Goal: Task Accomplishment & Management: Use online tool/utility

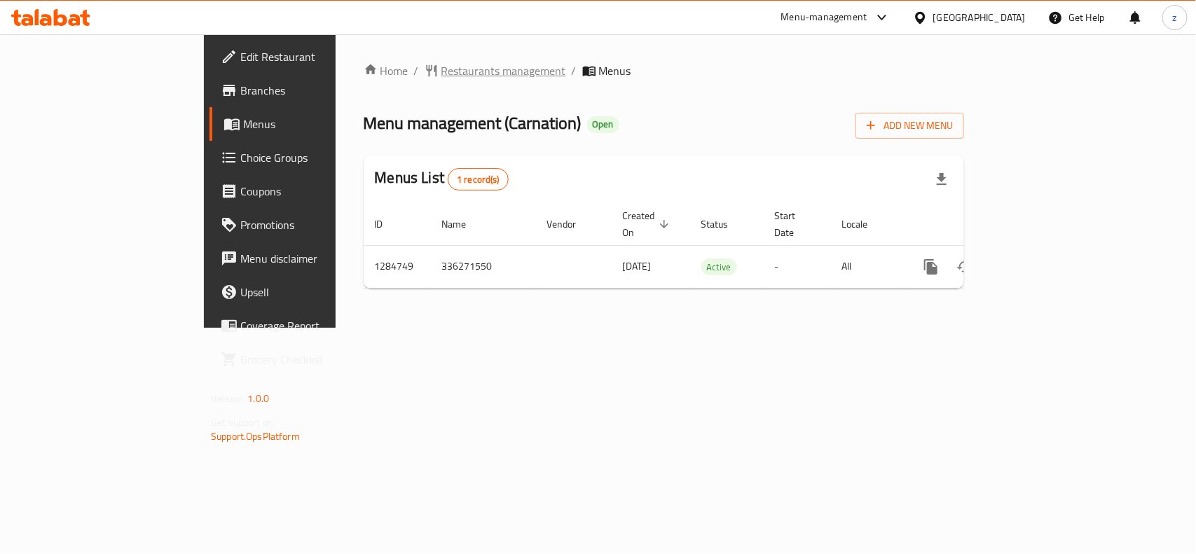
click at [442, 72] on span "Restaurants management" at bounding box center [504, 70] width 125 height 17
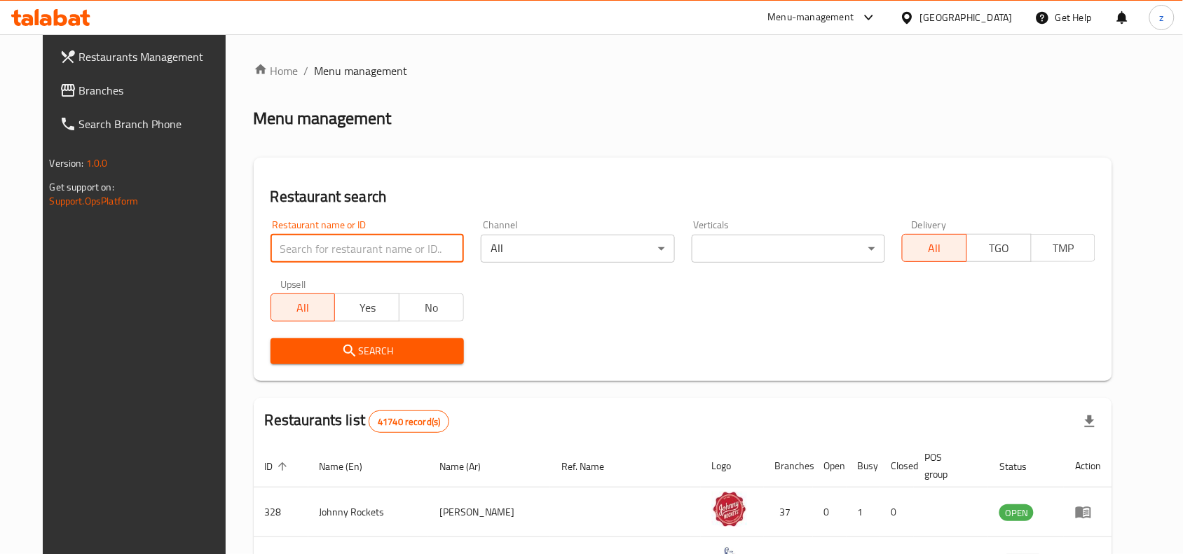
click at [352, 247] on input "search" at bounding box center [367, 249] width 193 height 28
paste input "695798"
type input "695798"
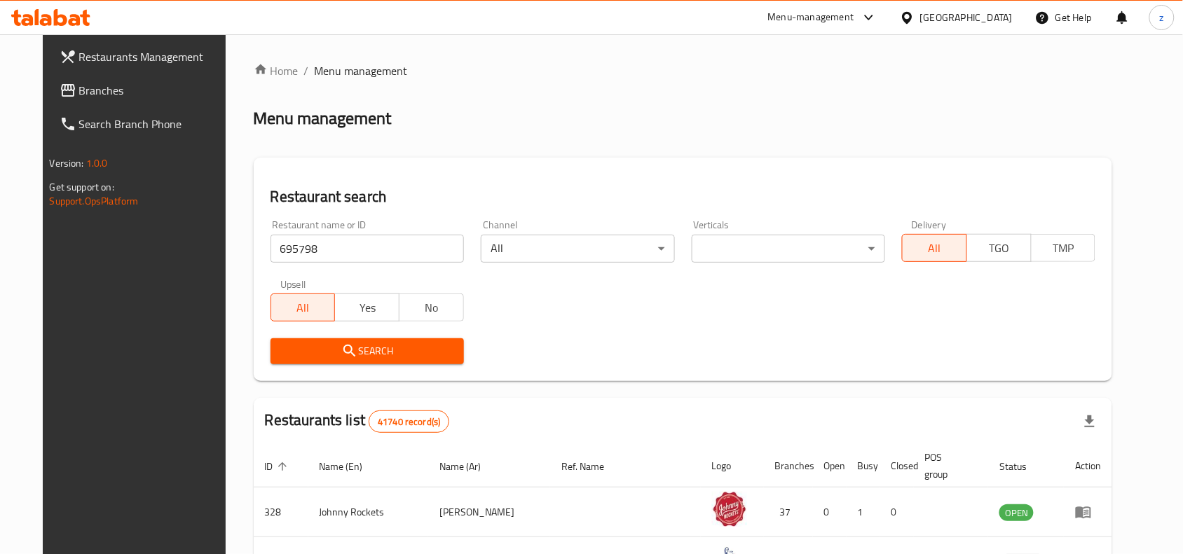
click at [362, 348] on span "Search" at bounding box center [367, 352] width 171 height 18
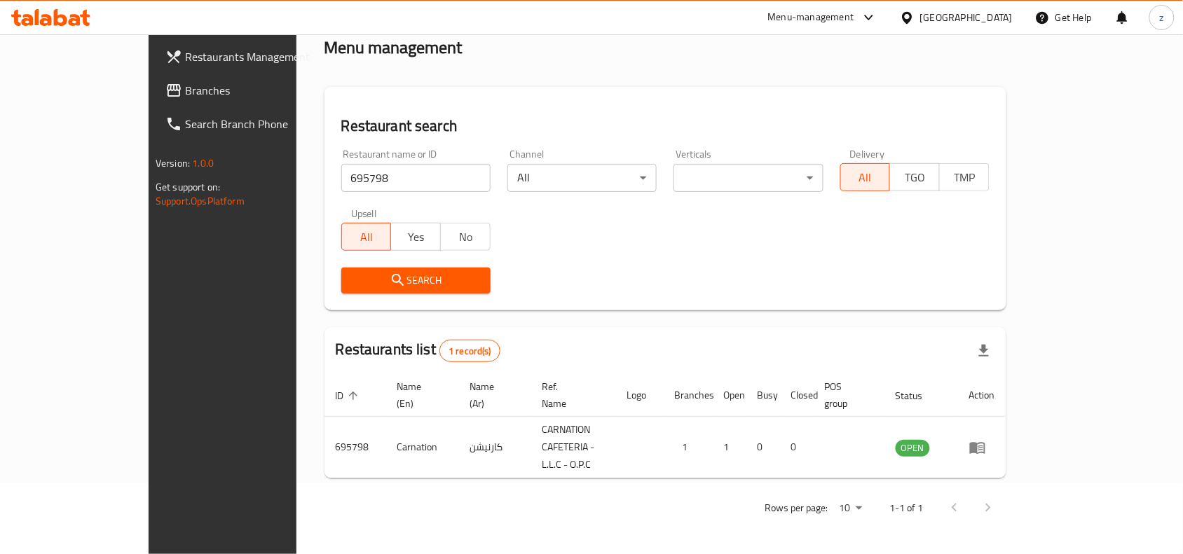
scroll to position [43, 0]
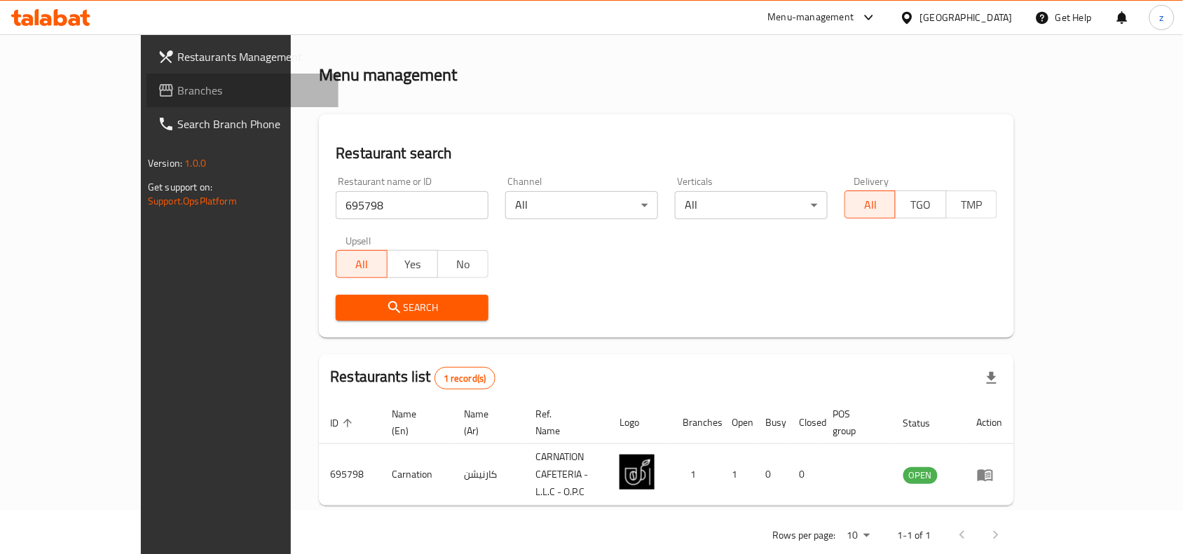
click at [177, 96] on span "Branches" at bounding box center [252, 90] width 150 height 17
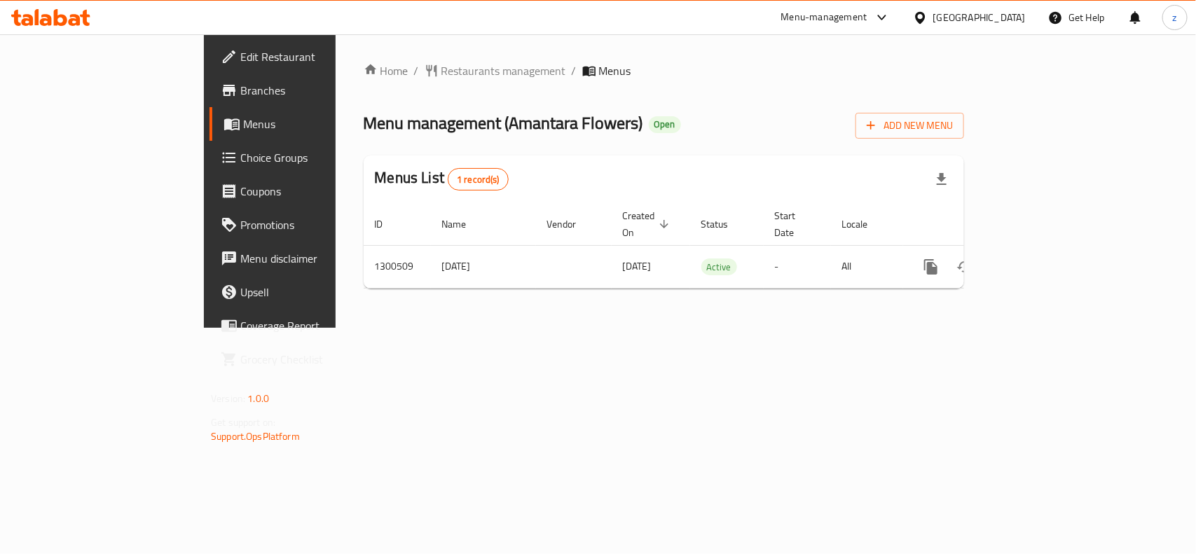
click at [364, 84] on div "Home / Restaurants management / Menus Menu management ( Amantara Flowers ) Open…" at bounding box center [664, 181] width 601 height 238
click at [442, 75] on span "Restaurants management" at bounding box center [504, 70] width 125 height 17
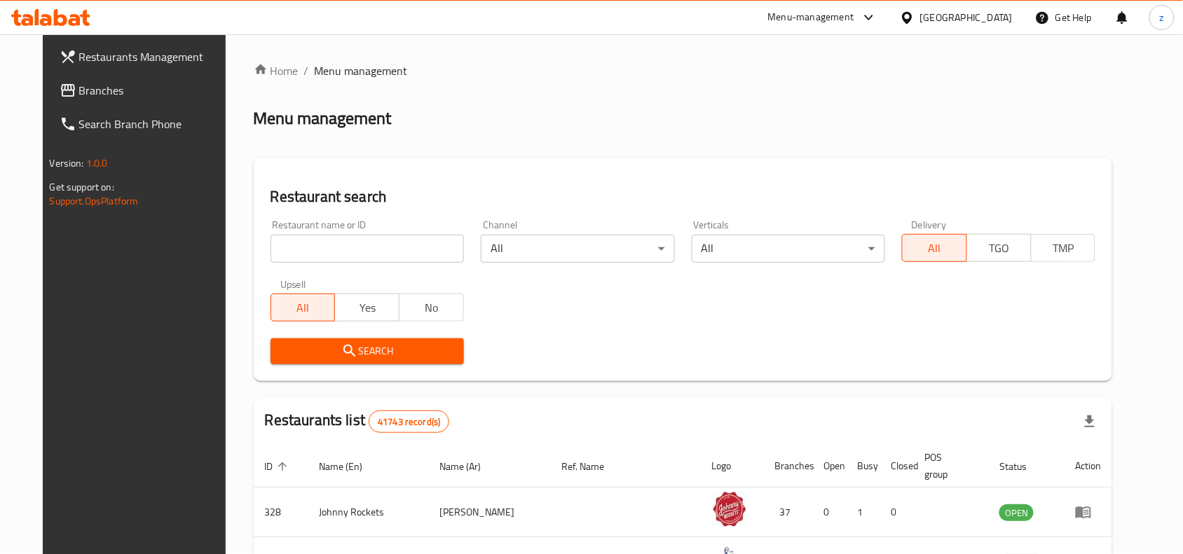
click at [342, 244] on input "search" at bounding box center [367, 249] width 193 height 28
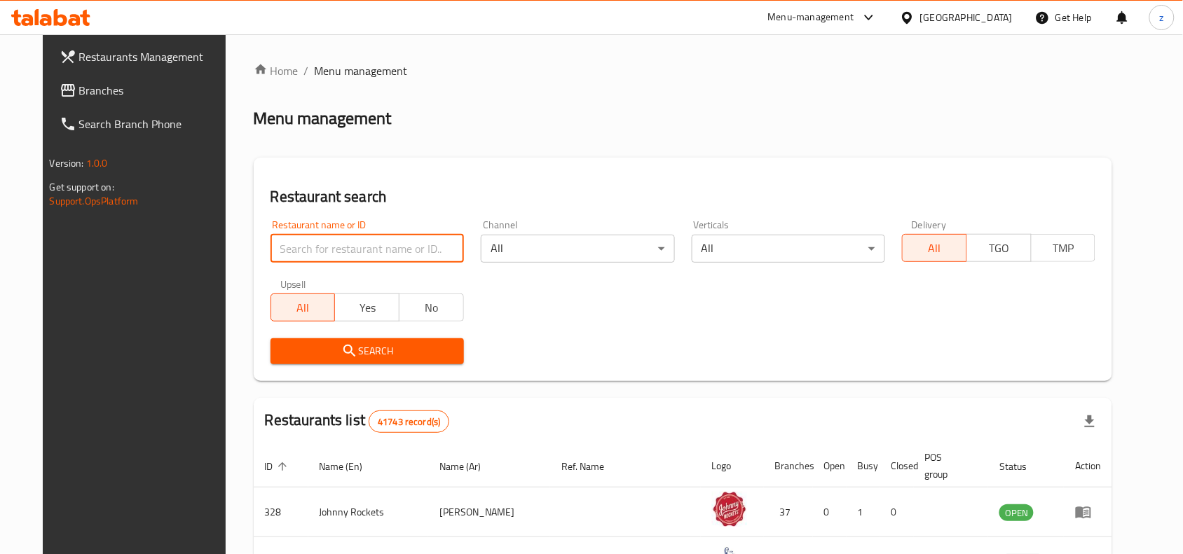
paste input "701734"
type input "701734"
click at [343, 352] on icon "submit" at bounding box center [349, 351] width 12 height 12
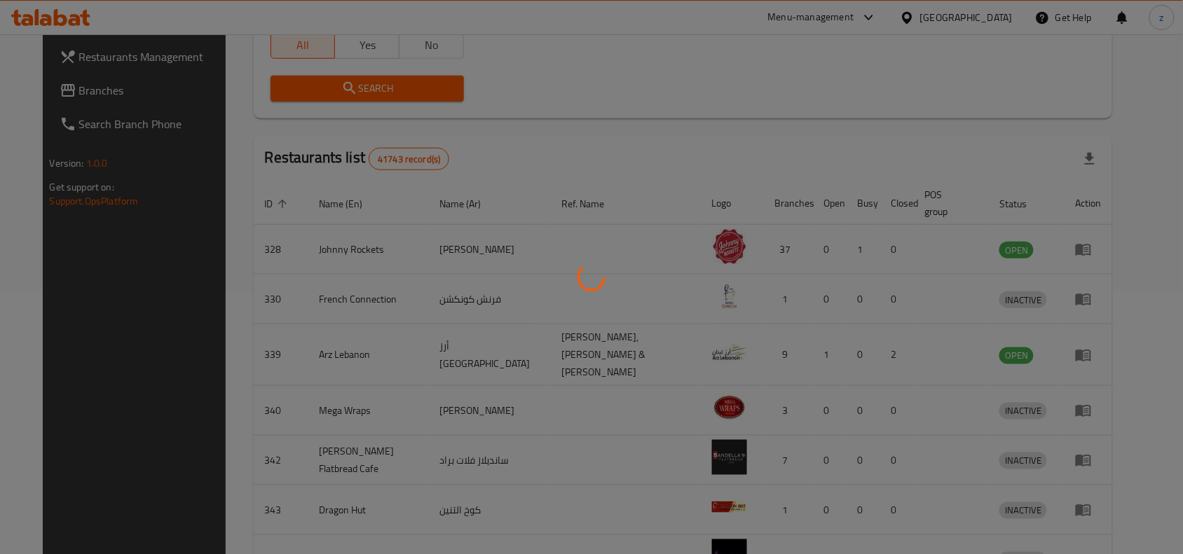
scroll to position [60, 0]
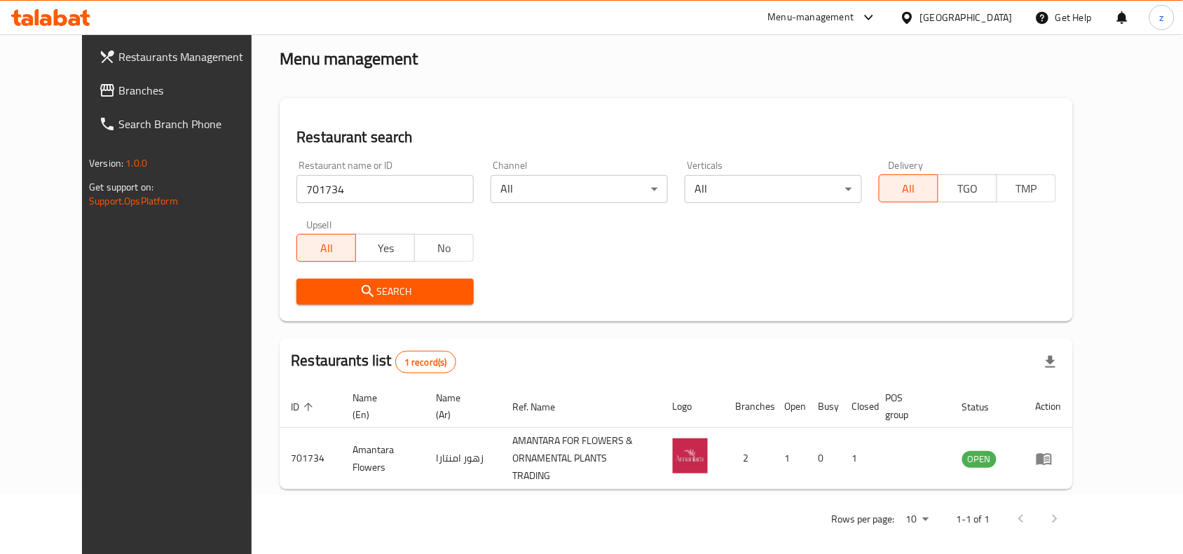
click at [974, 20] on div "[GEOGRAPHIC_DATA]" at bounding box center [966, 17] width 93 height 15
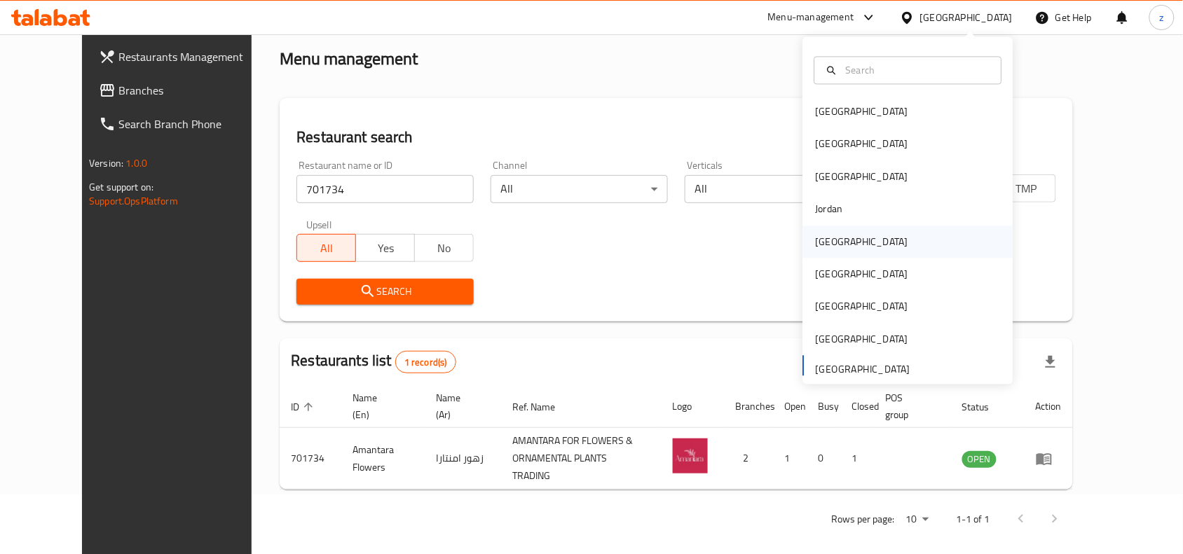
click at [816, 240] on div "[GEOGRAPHIC_DATA]" at bounding box center [862, 241] width 93 height 15
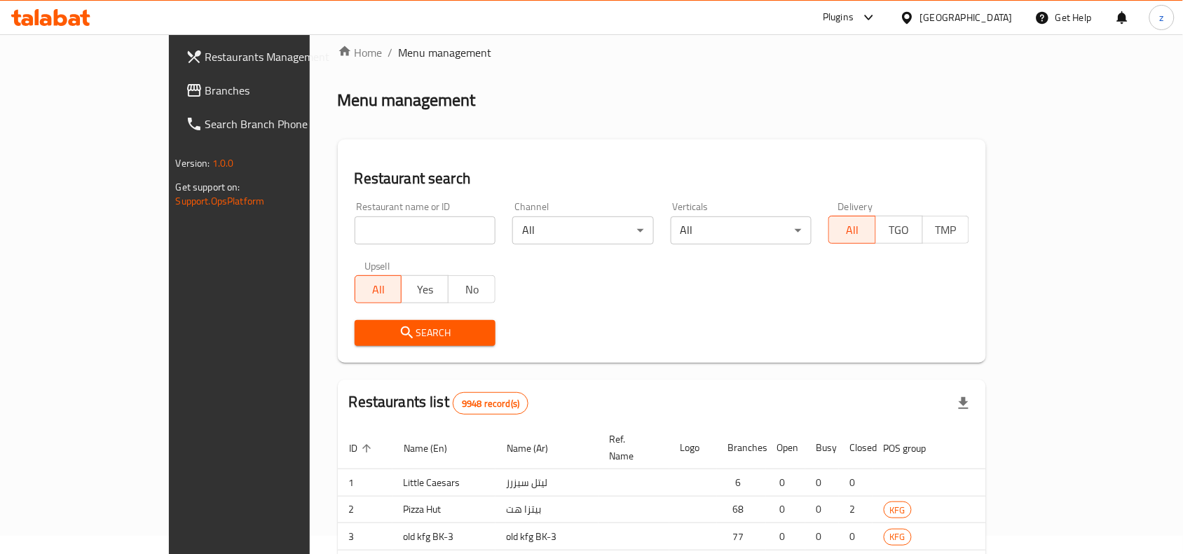
scroll to position [60, 0]
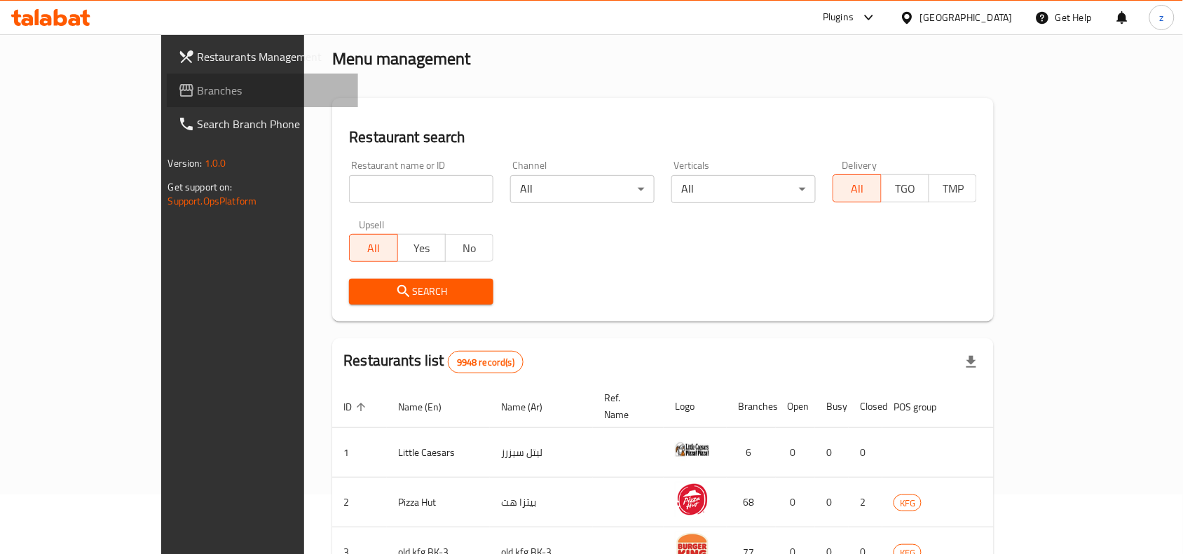
click at [198, 90] on span "Branches" at bounding box center [273, 90] width 150 height 17
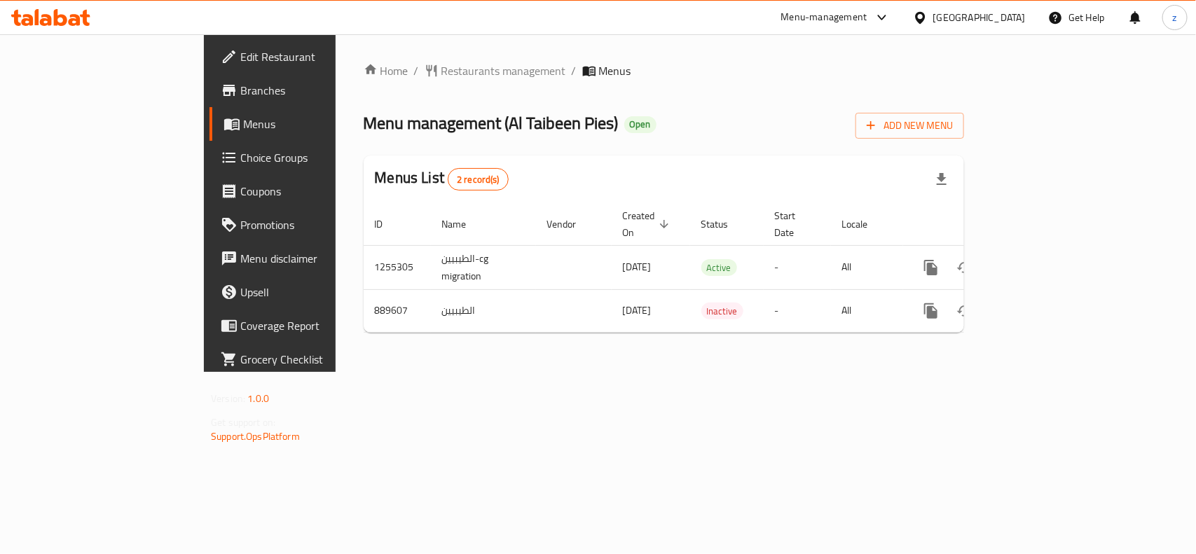
click at [442, 74] on span "Restaurants management" at bounding box center [504, 70] width 125 height 17
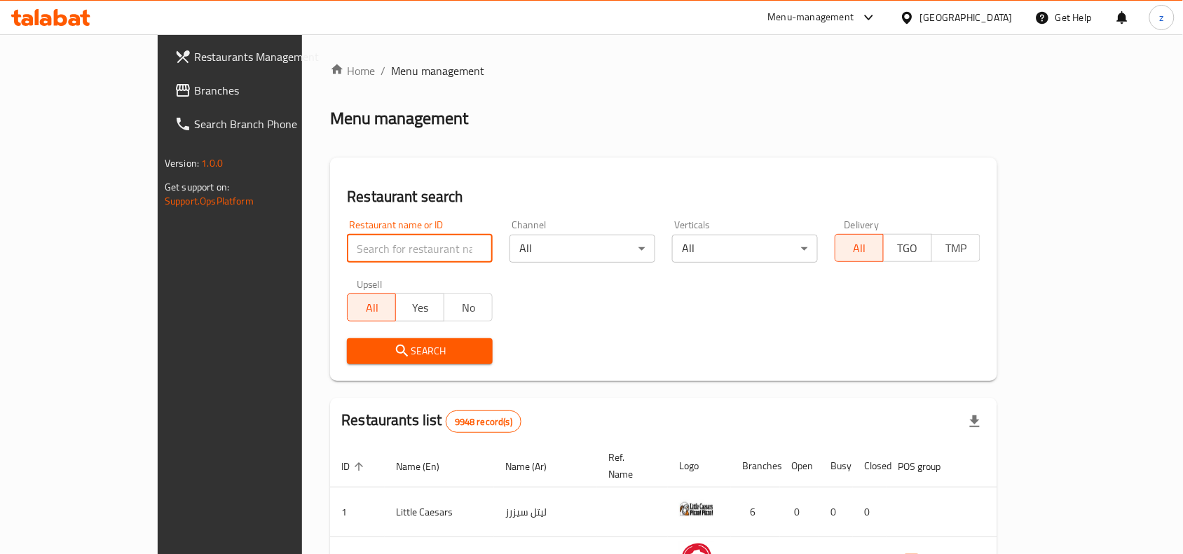
click at [378, 249] on input "search" at bounding box center [420, 249] width 146 height 28
paste input "657875"
type input "657875"
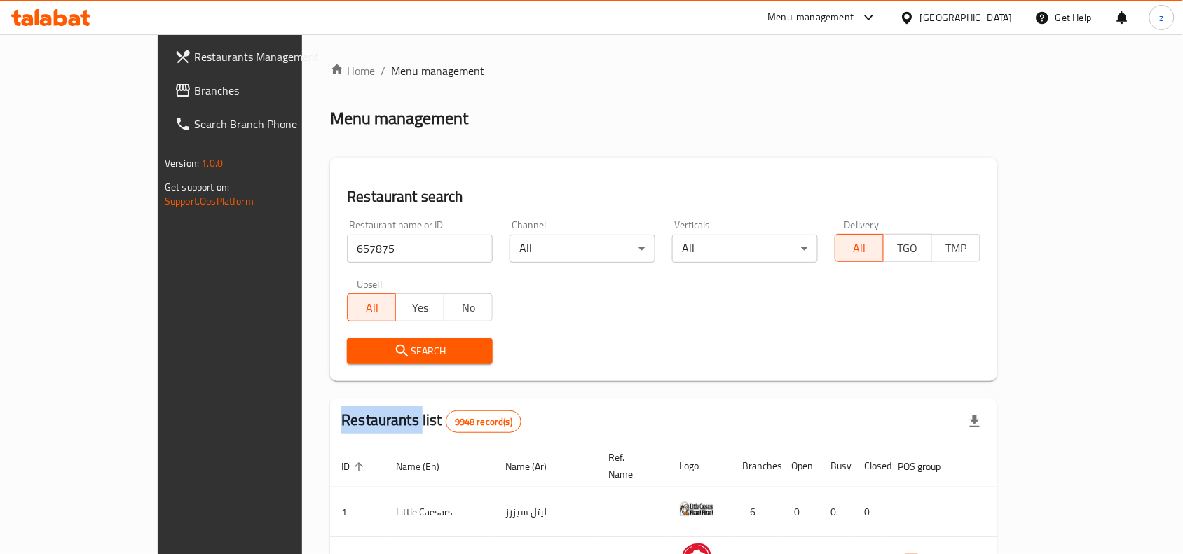
click at [389, 337] on div "Search" at bounding box center [420, 351] width 163 height 43
click at [391, 346] on span "Search" at bounding box center [419, 352] width 123 height 18
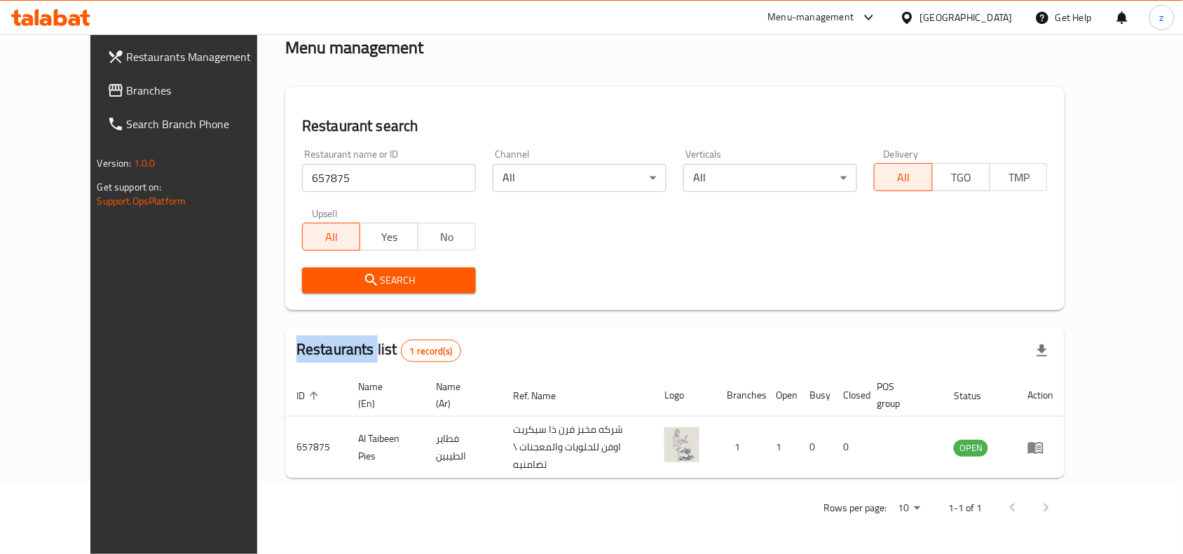
scroll to position [60, 0]
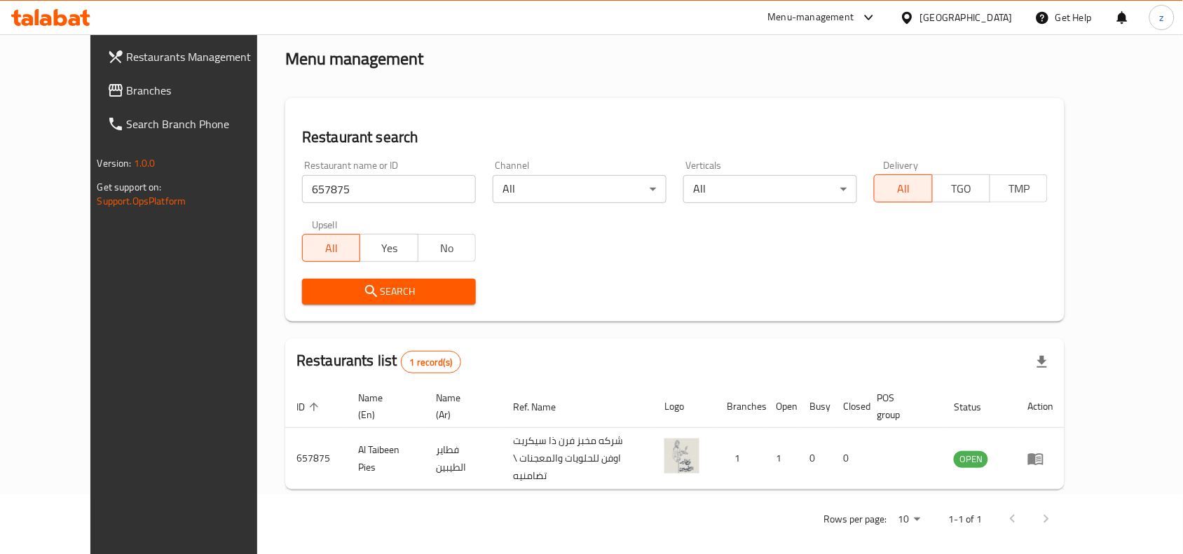
click at [778, 501] on div "Rows per page: 10 1-1 of 1" at bounding box center [674, 519] width 779 height 36
